Goal: Find specific page/section: Find specific page/section

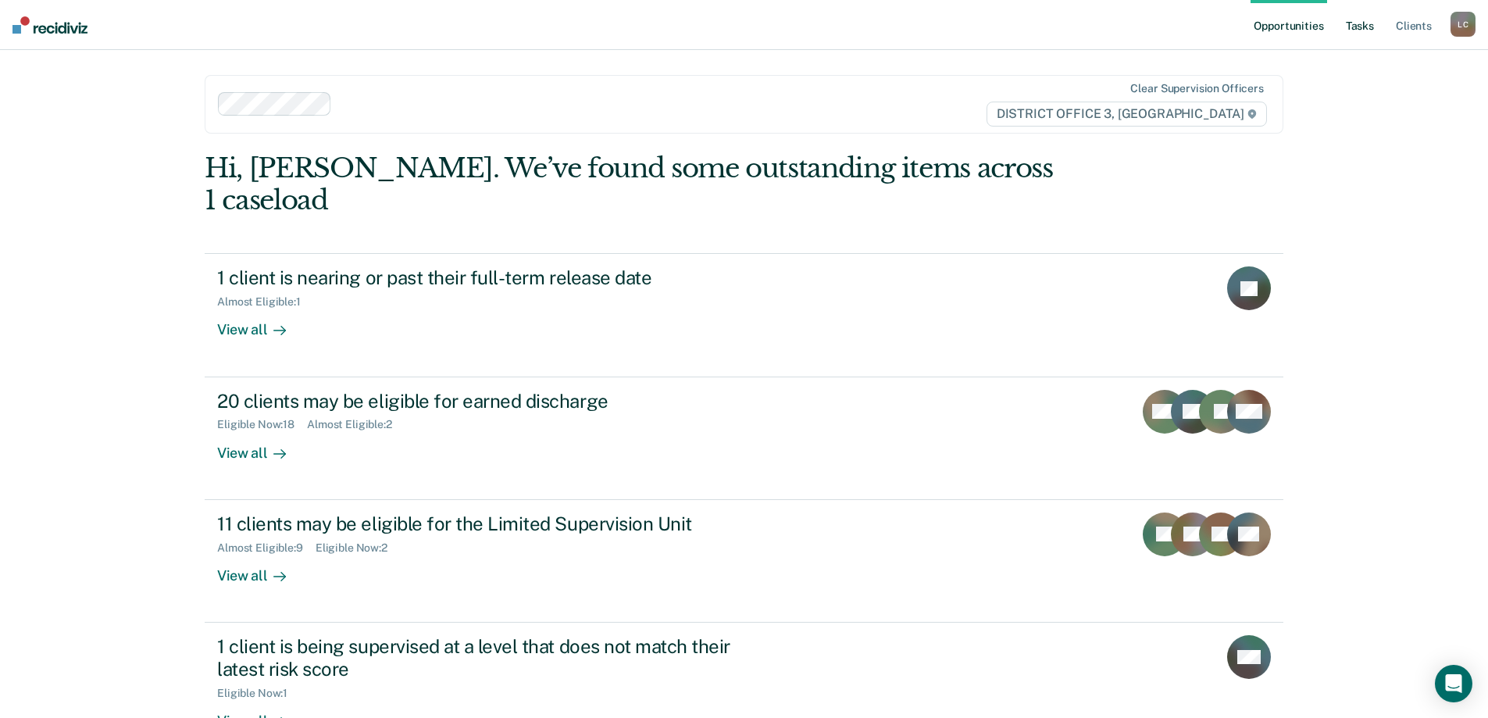
click at [1363, 30] on link "Tasks" at bounding box center [1360, 25] width 34 height 50
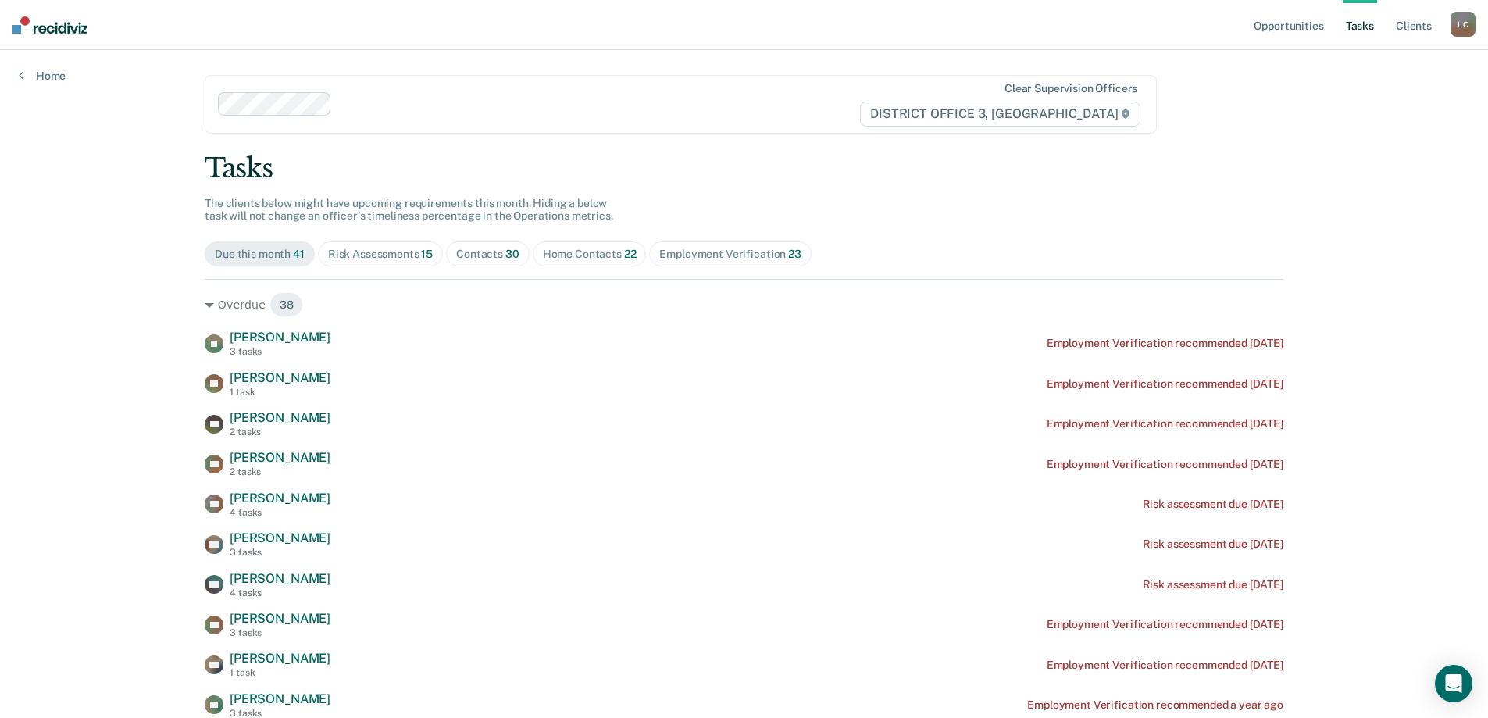
click at [584, 252] on div "Home Contacts 22" at bounding box center [590, 254] width 94 height 13
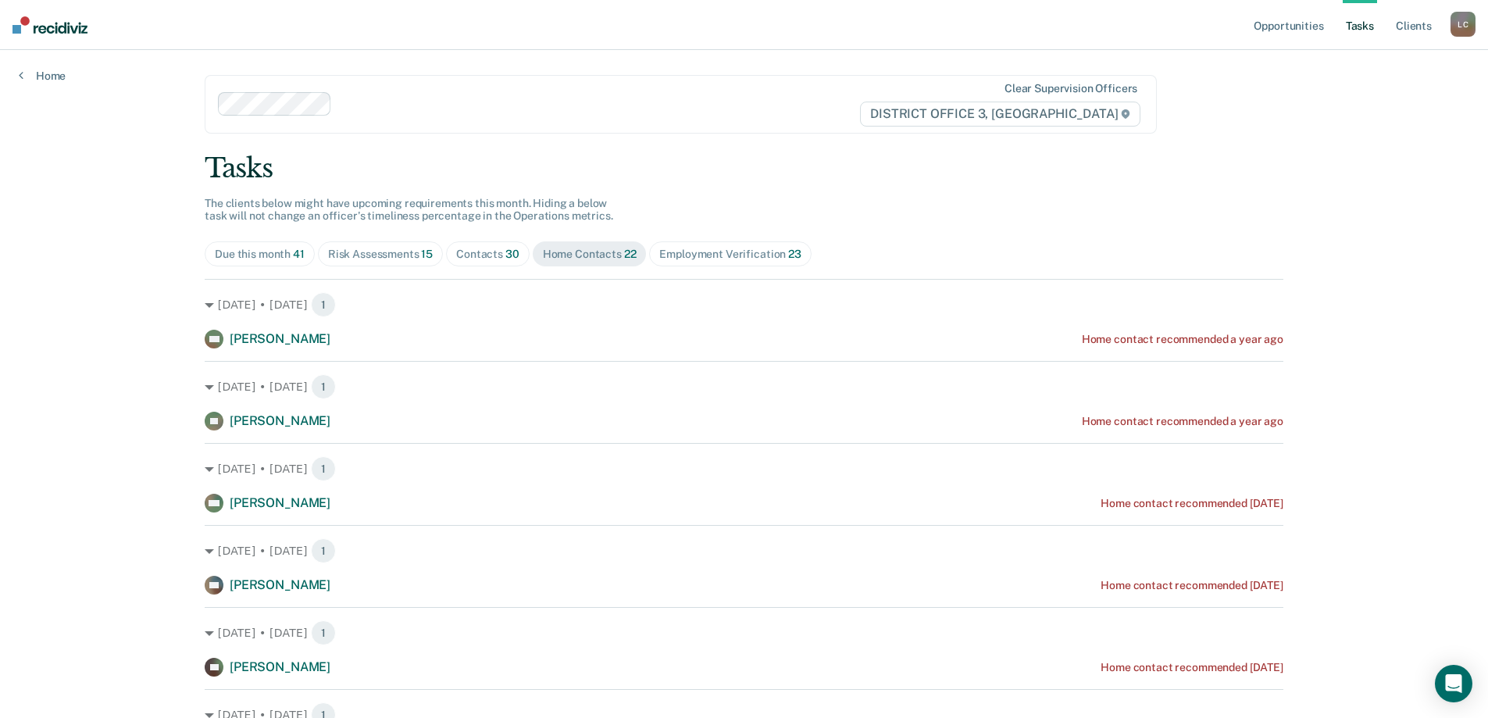
click at [497, 254] on div "Contacts 30" at bounding box center [487, 254] width 63 height 13
click at [383, 254] on div "Risk Assessments 15" at bounding box center [380, 254] width 105 height 13
click at [593, 254] on div "Home Contacts 22" at bounding box center [590, 254] width 94 height 13
click at [105, 315] on div "Opportunities Tasks Client s [PERSON_NAME][GEOGRAPHIC_DATA] [PERSON_NAME] Profi…" at bounding box center [744, 359] width 1488 height 718
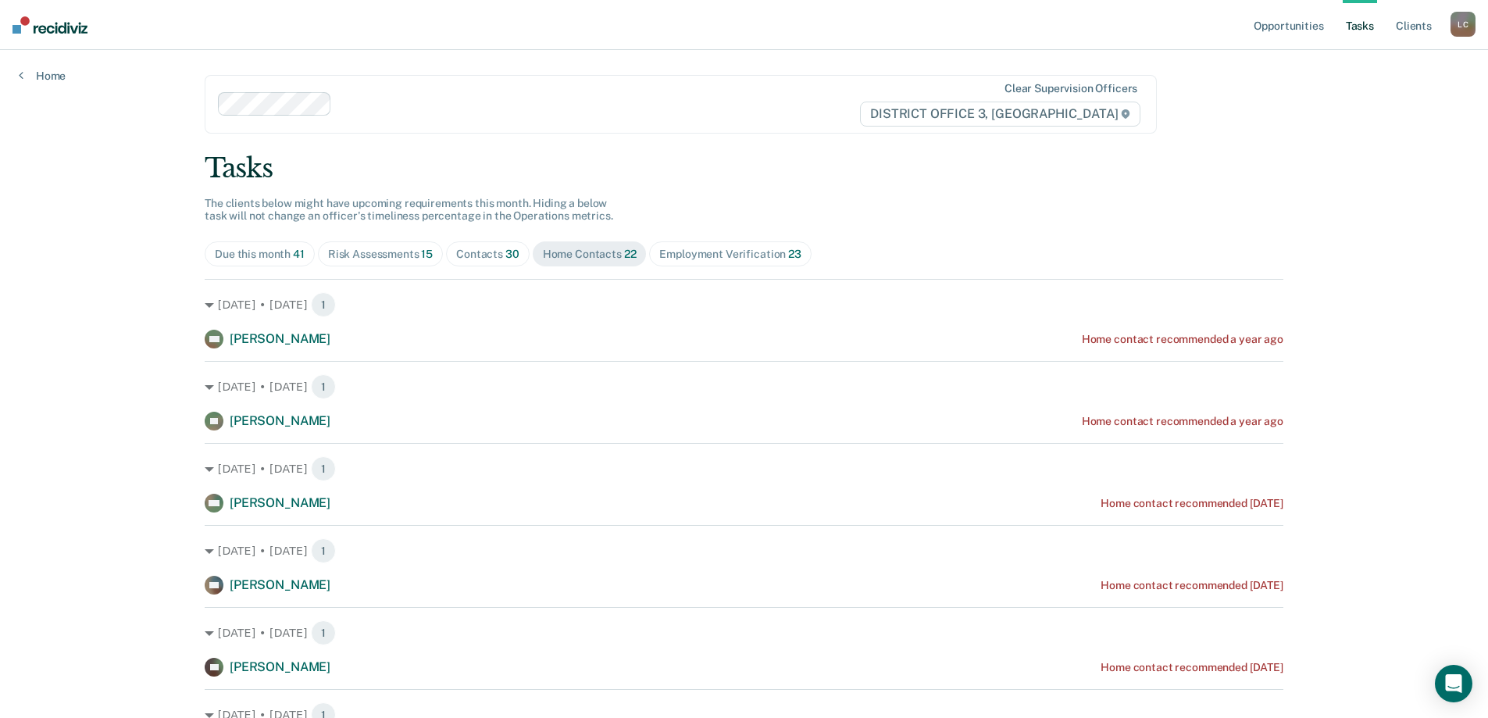
click at [758, 152] on div "Tasks" at bounding box center [744, 168] width 1079 height 32
